Goal: Task Accomplishment & Management: Manage account settings

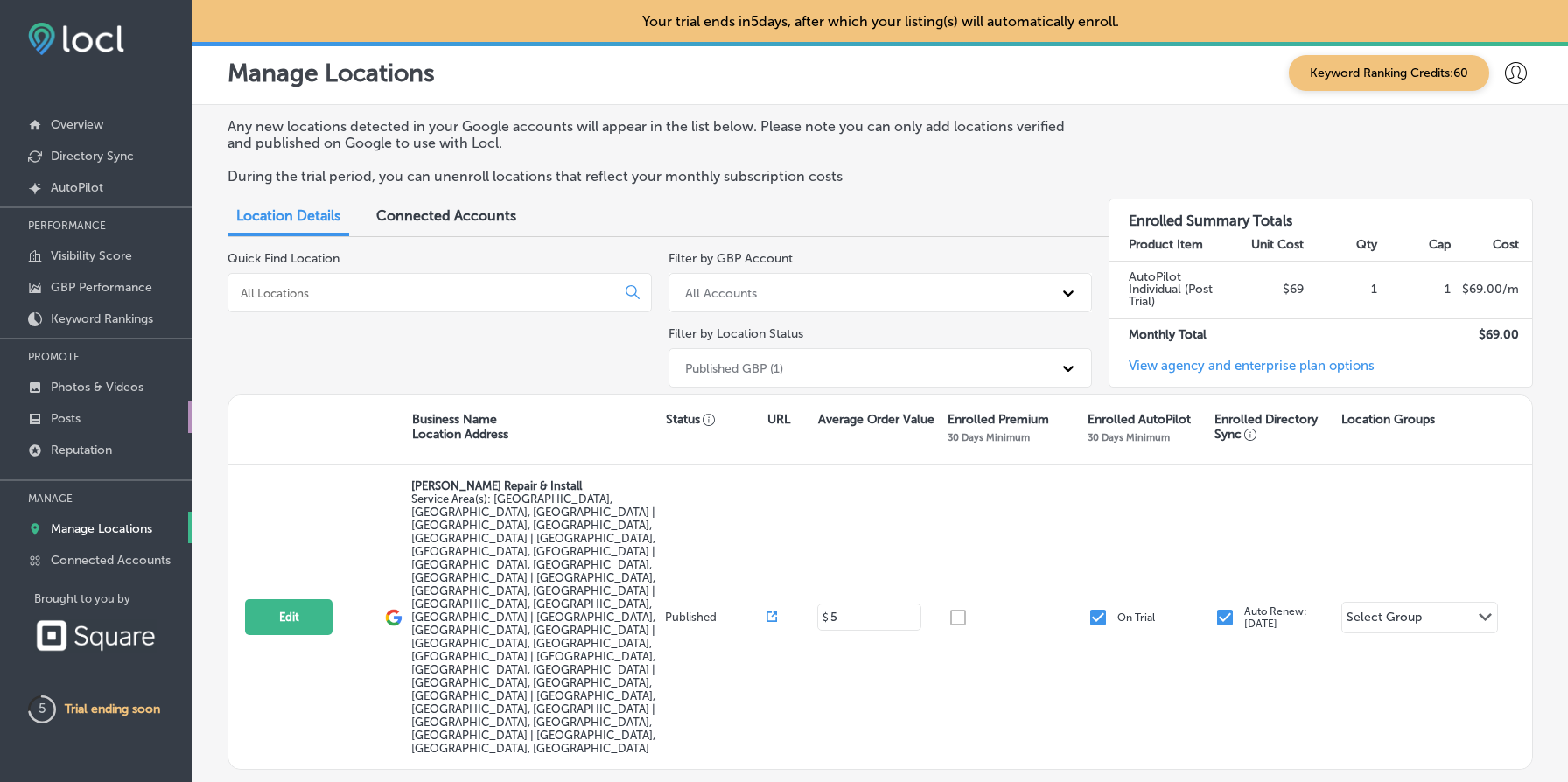
click at [119, 419] on link "Posts" at bounding box center [96, 417] width 193 height 31
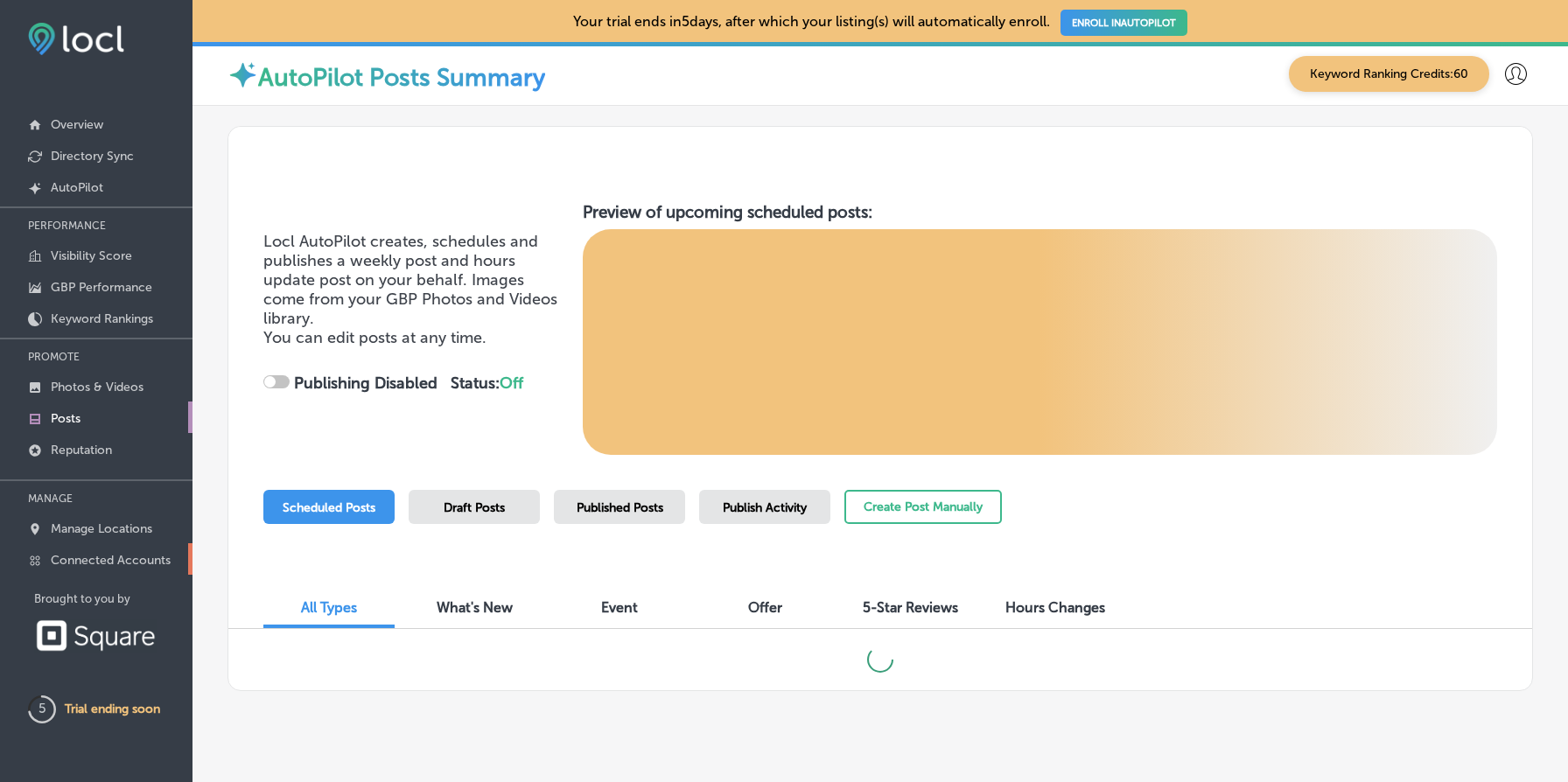
click at [132, 557] on p "Connected Accounts" at bounding box center [111, 560] width 120 height 15
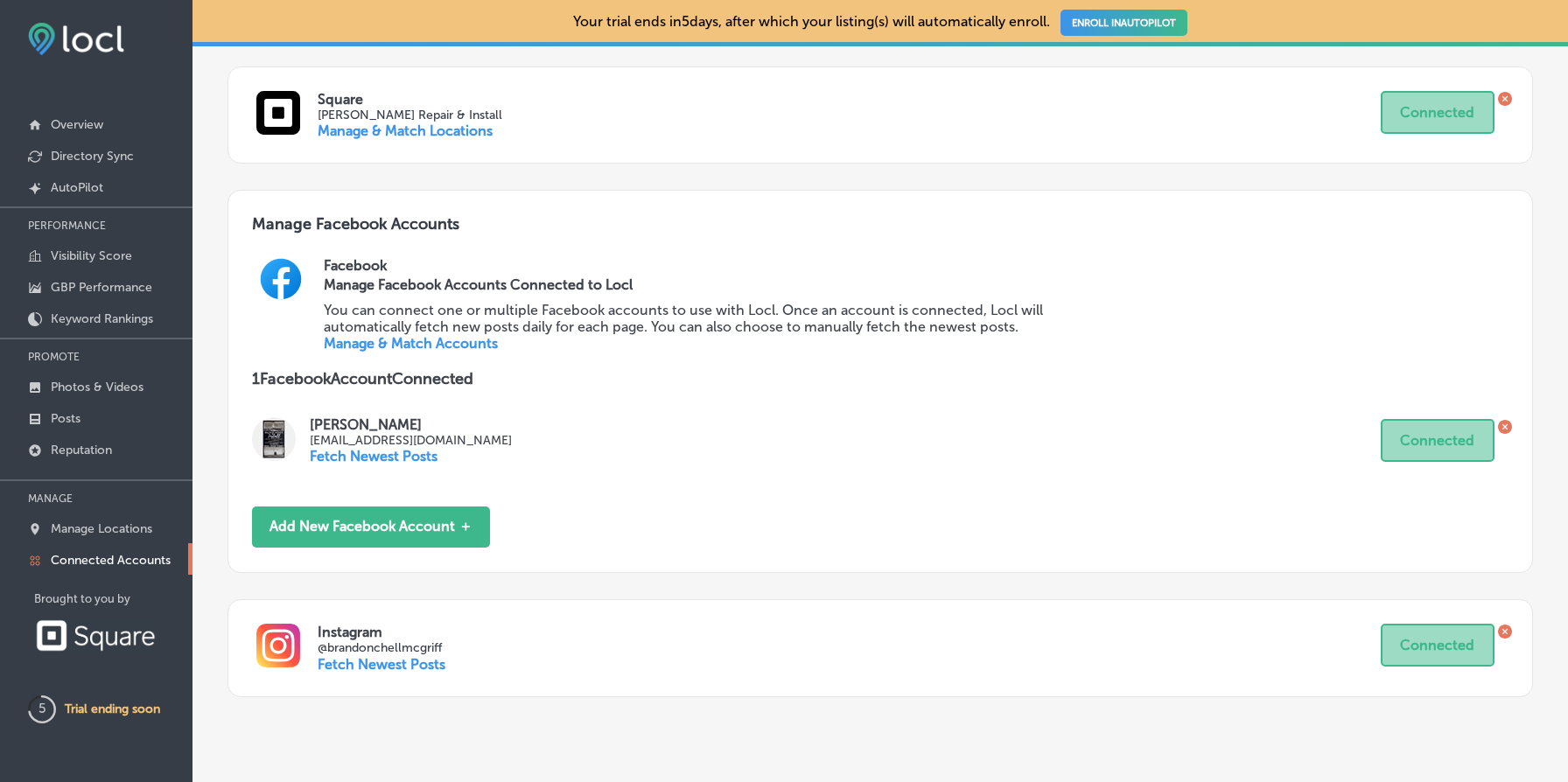
scroll to position [659, 0]
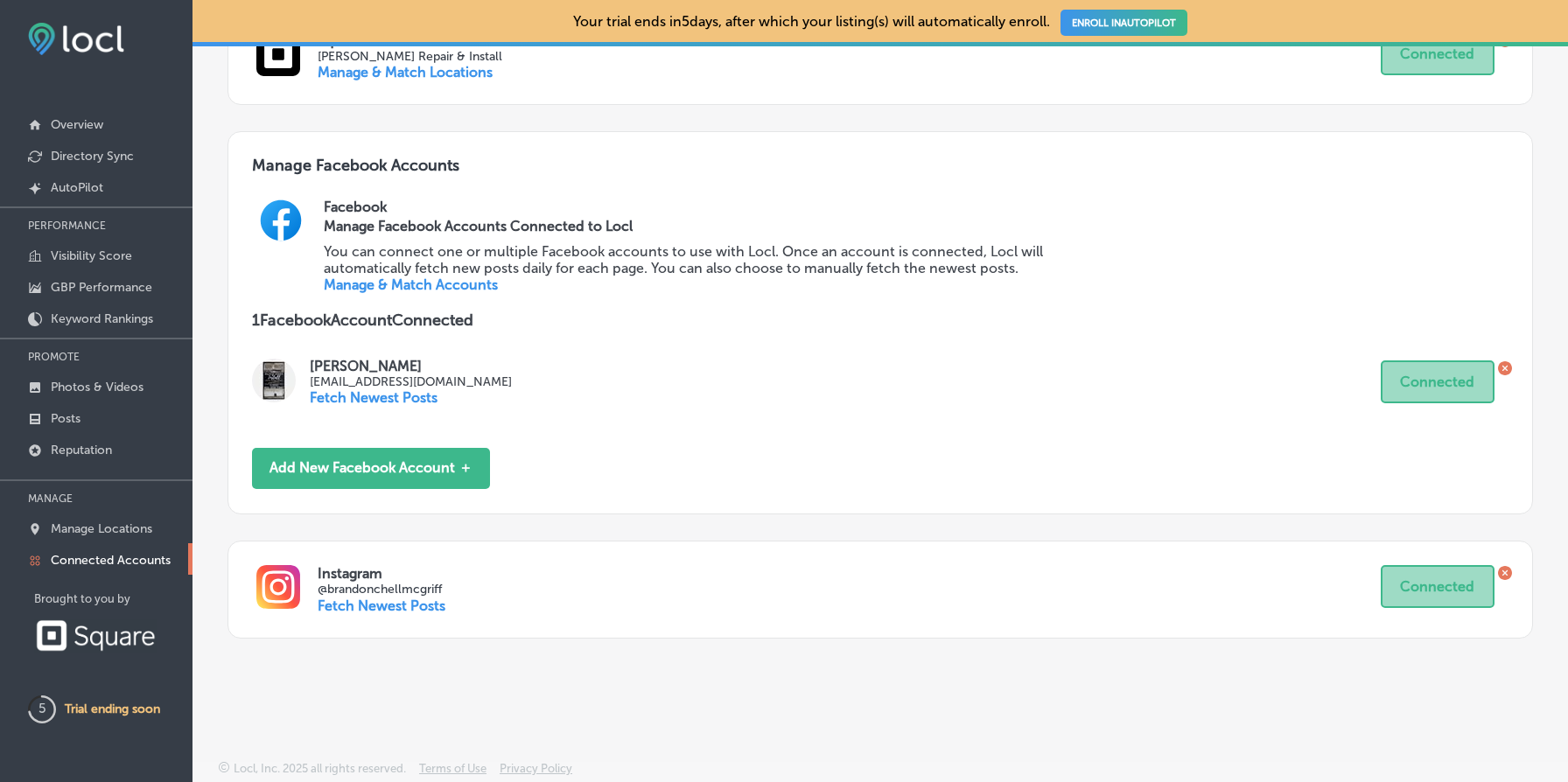
click at [416, 290] on link "Manage & Match Accounts" at bounding box center [410, 285] width 174 height 17
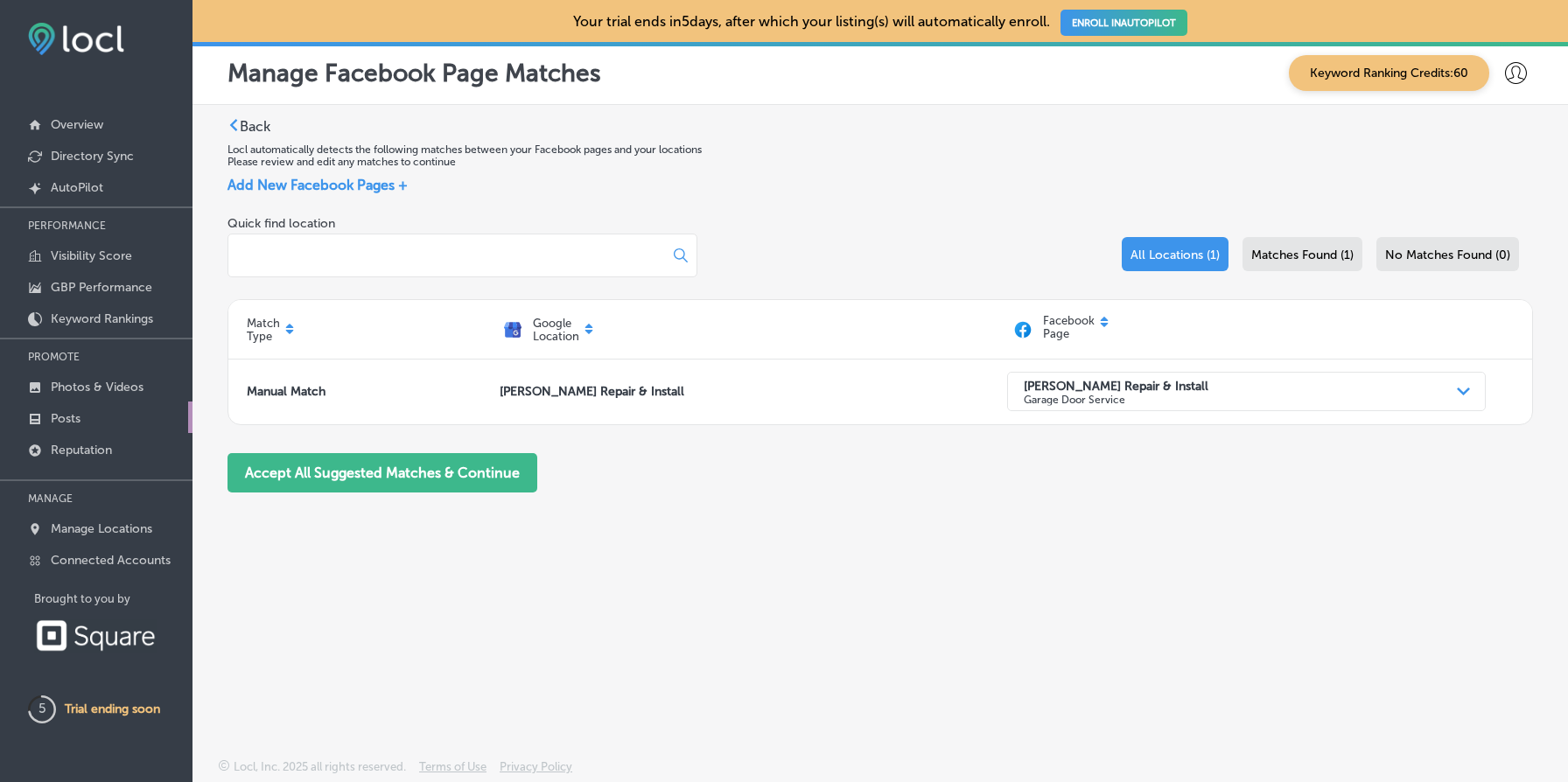
click at [105, 424] on link "Posts" at bounding box center [96, 417] width 193 height 31
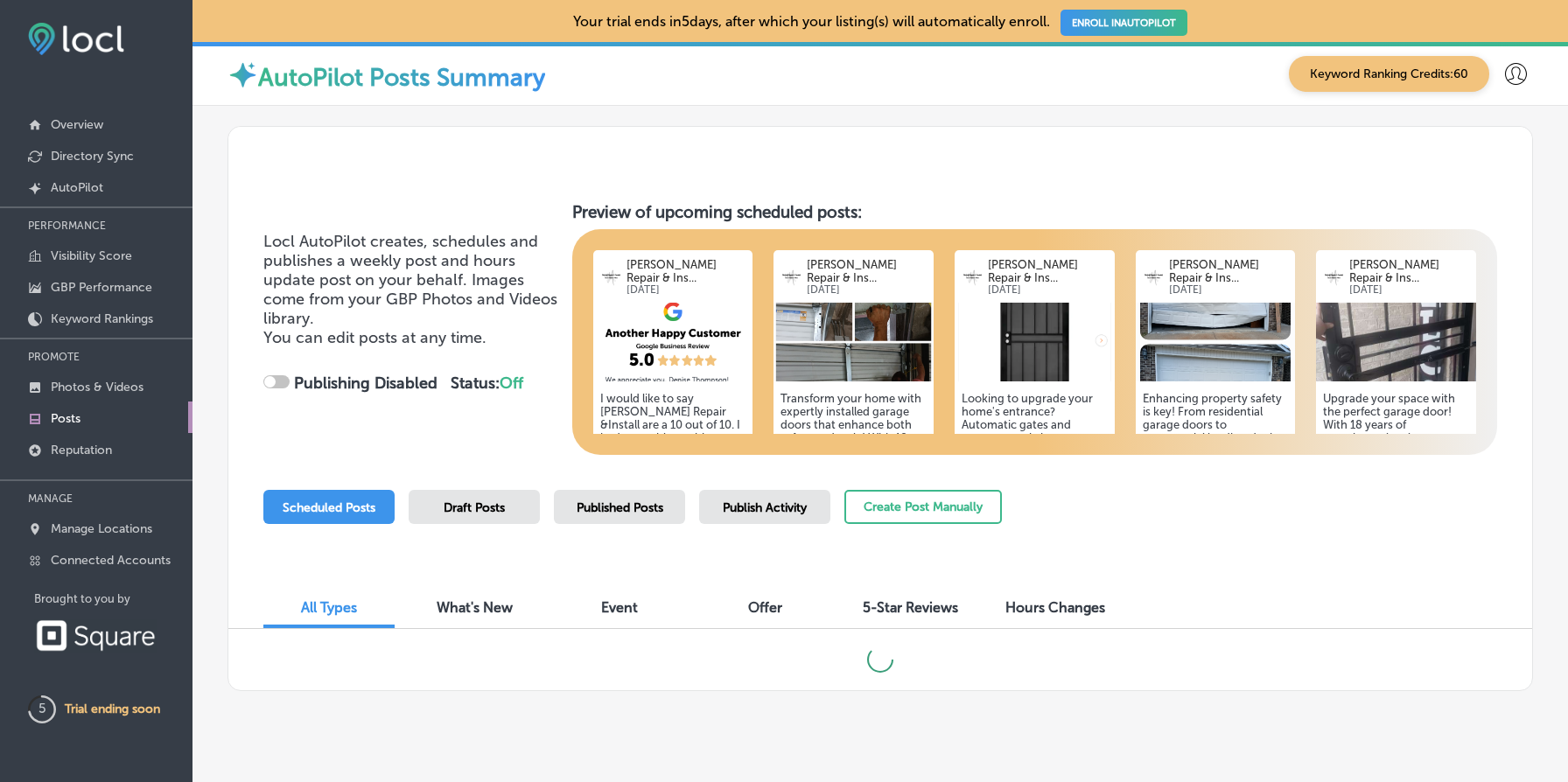
scroll to position [28, 0]
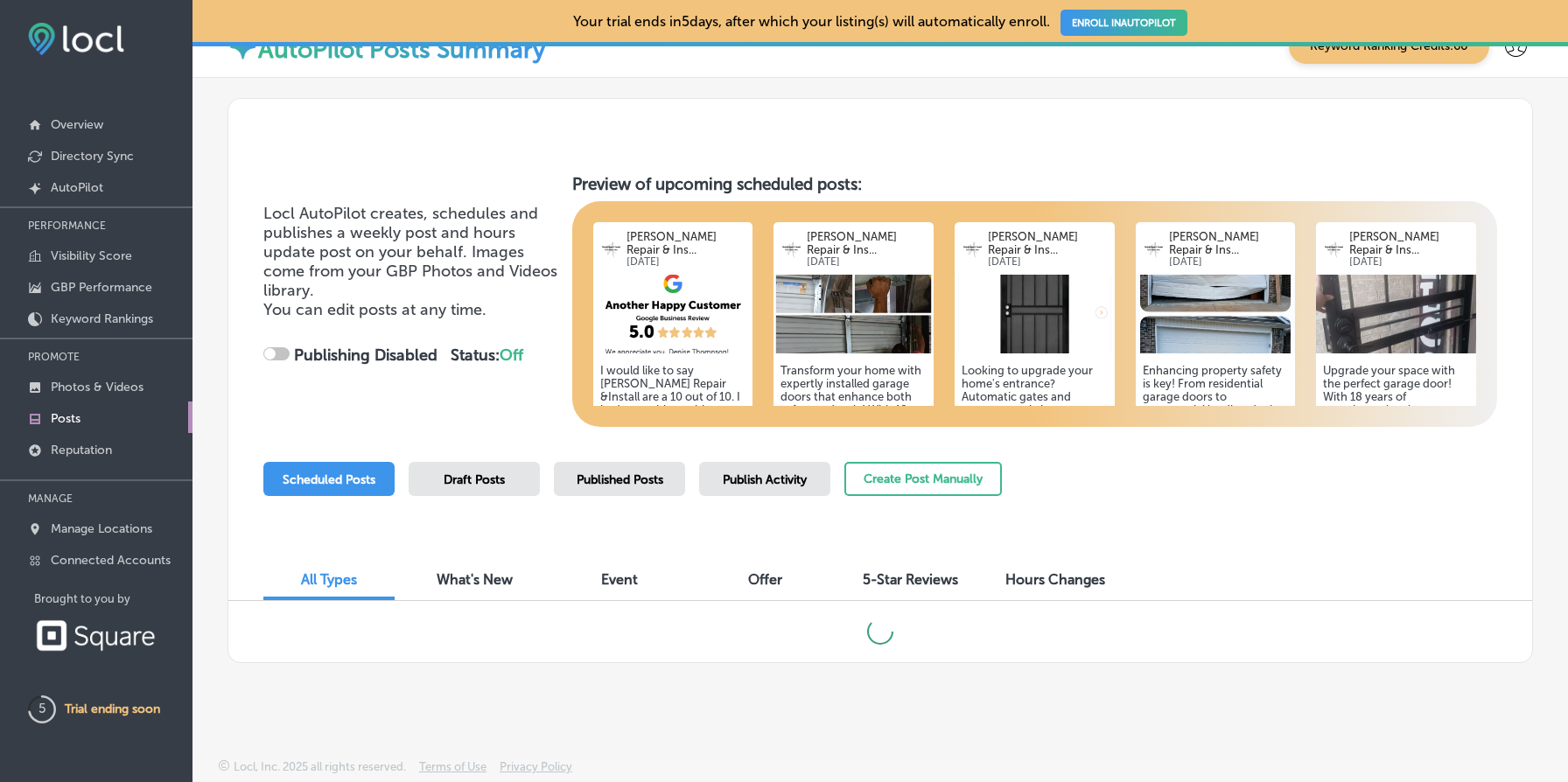
checkbox input "true"
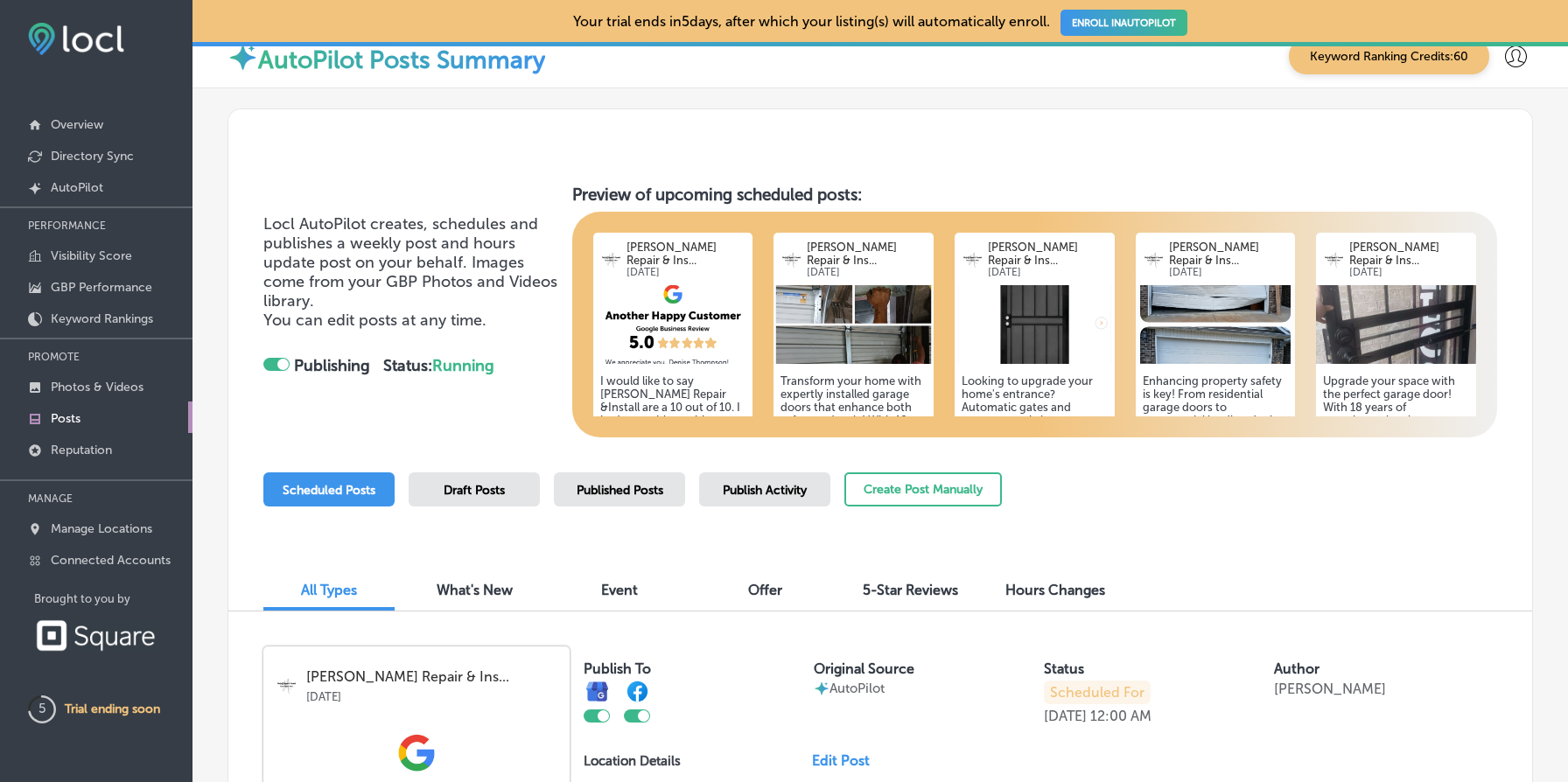
scroll to position [0, 0]
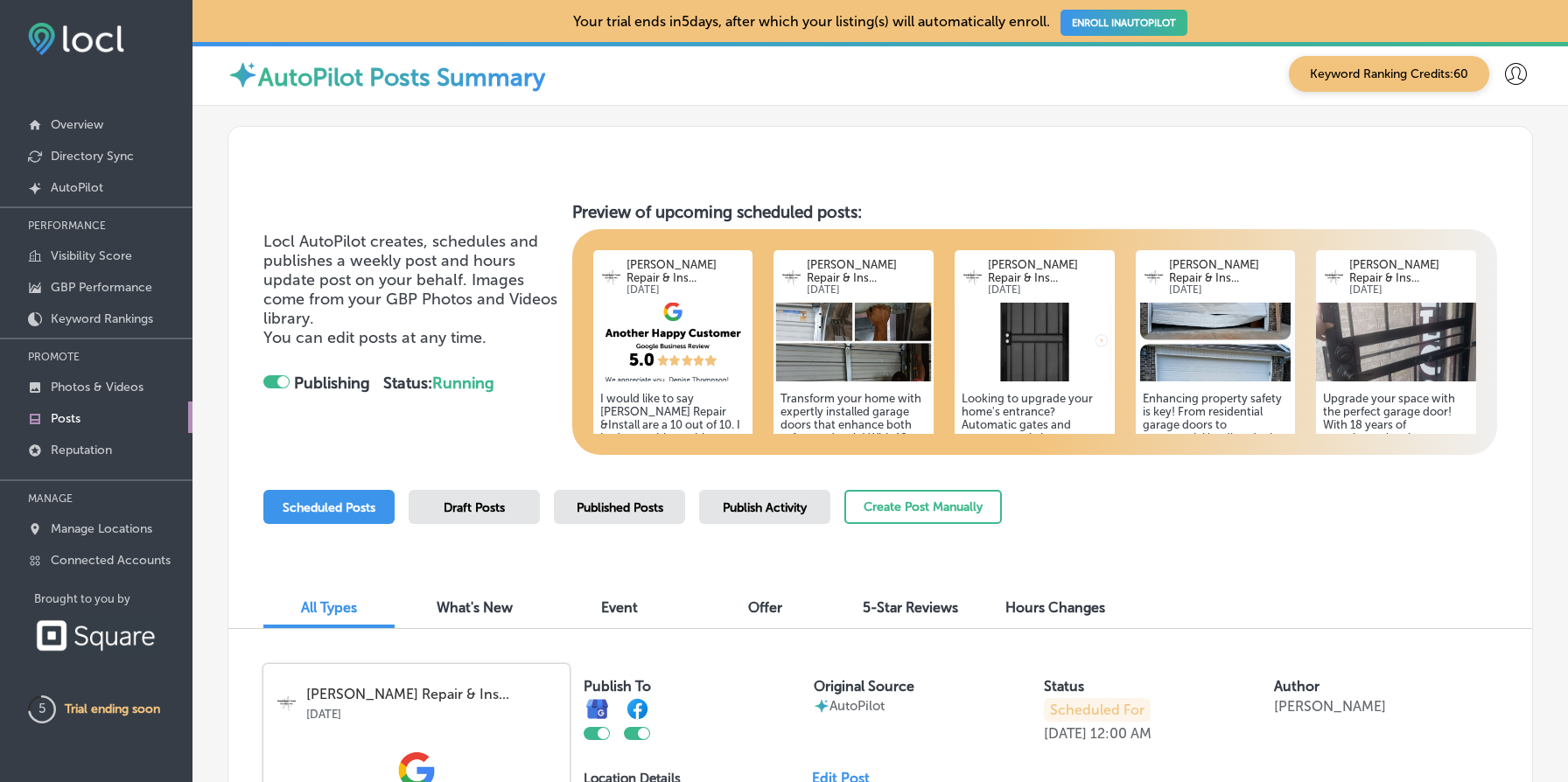
click at [640, 522] on div "Published Posts" at bounding box center [619, 507] width 131 height 34
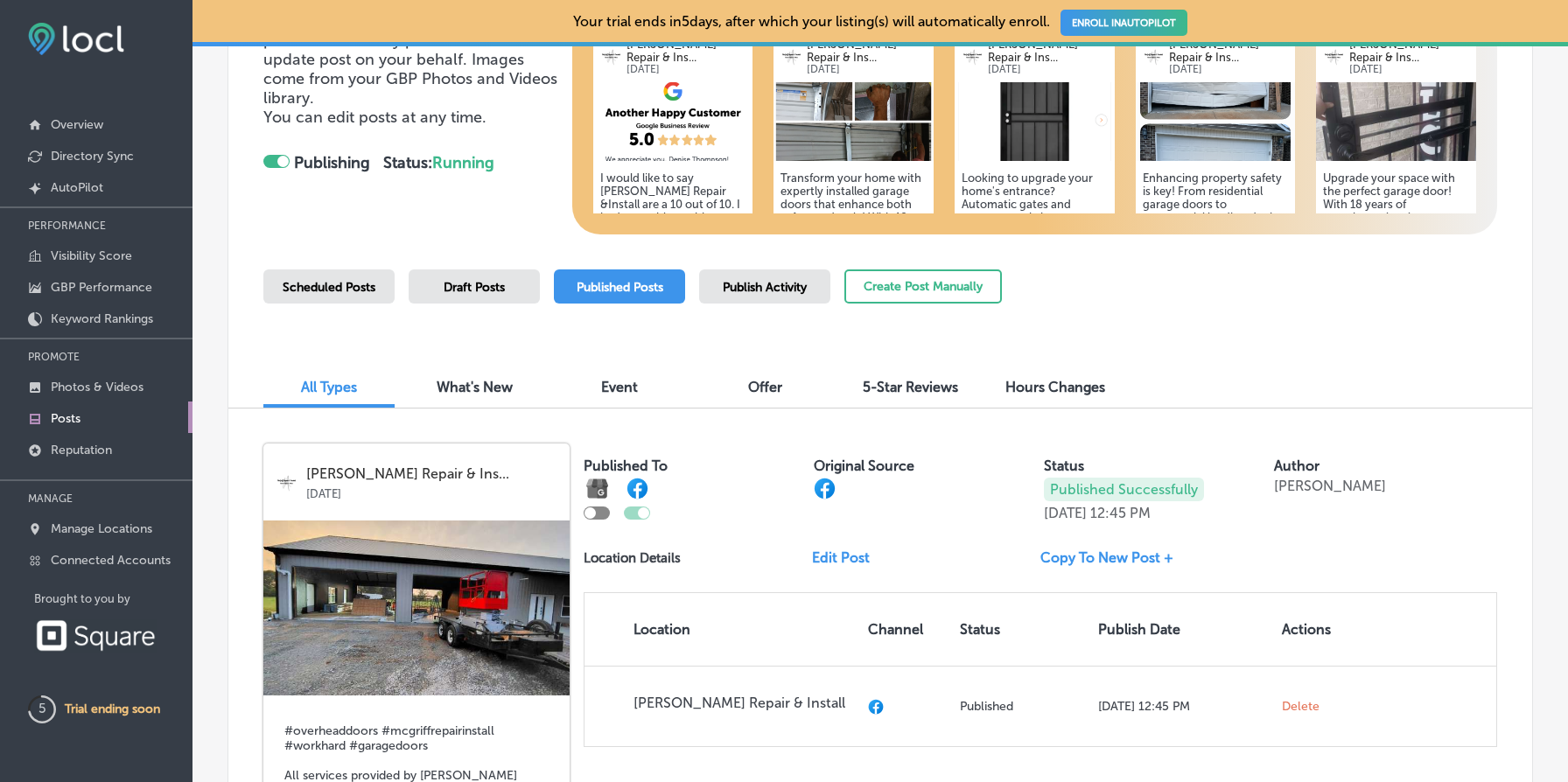
scroll to position [336, 0]
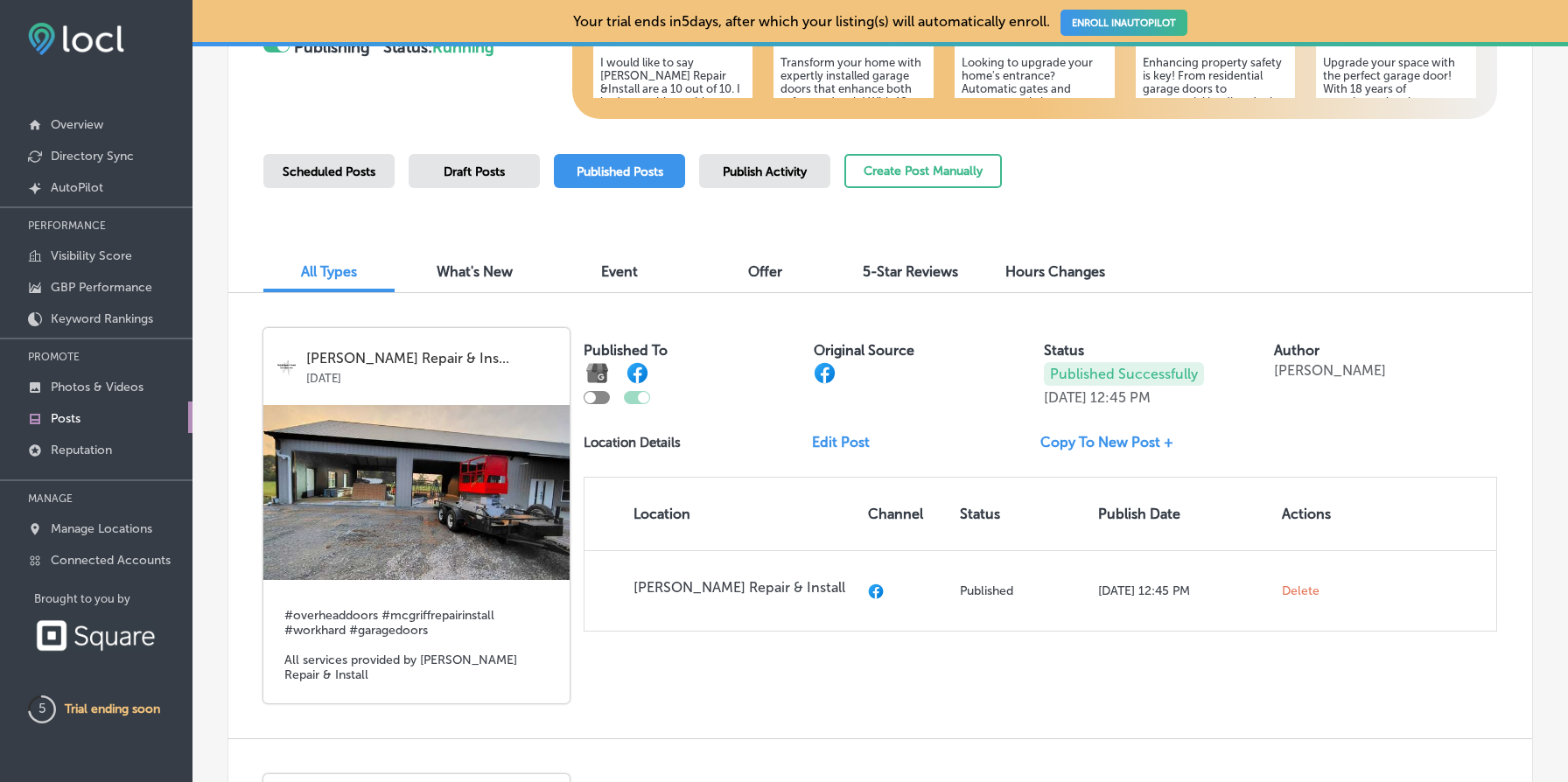
click at [312, 181] on div "Scheduled Posts" at bounding box center [329, 170] width 131 height 34
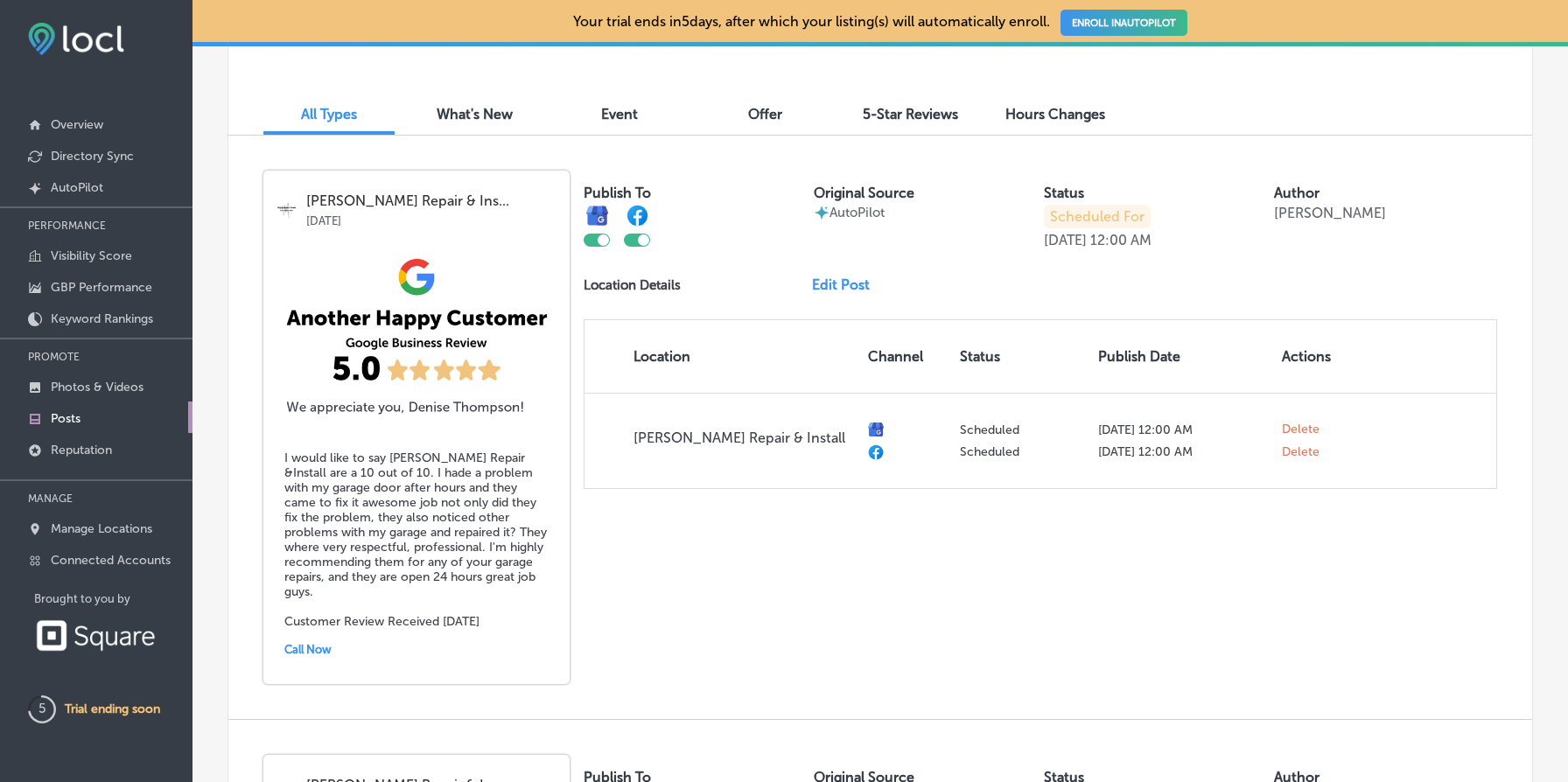
scroll to position [0, 0]
